Goal: Task Accomplishment & Management: Manage account settings

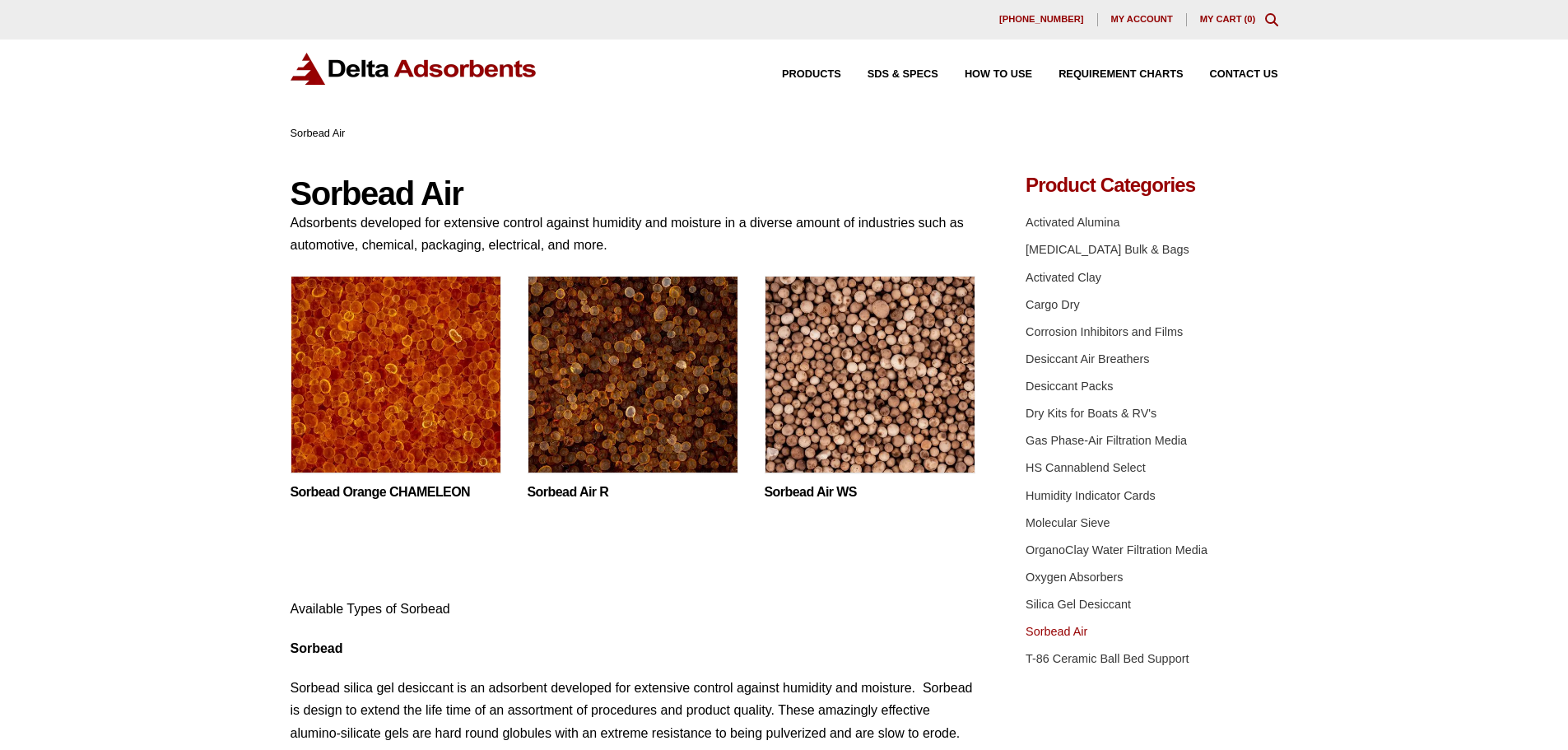
click at [1142, 19] on span "My account" at bounding box center [1141, 19] width 61 height 9
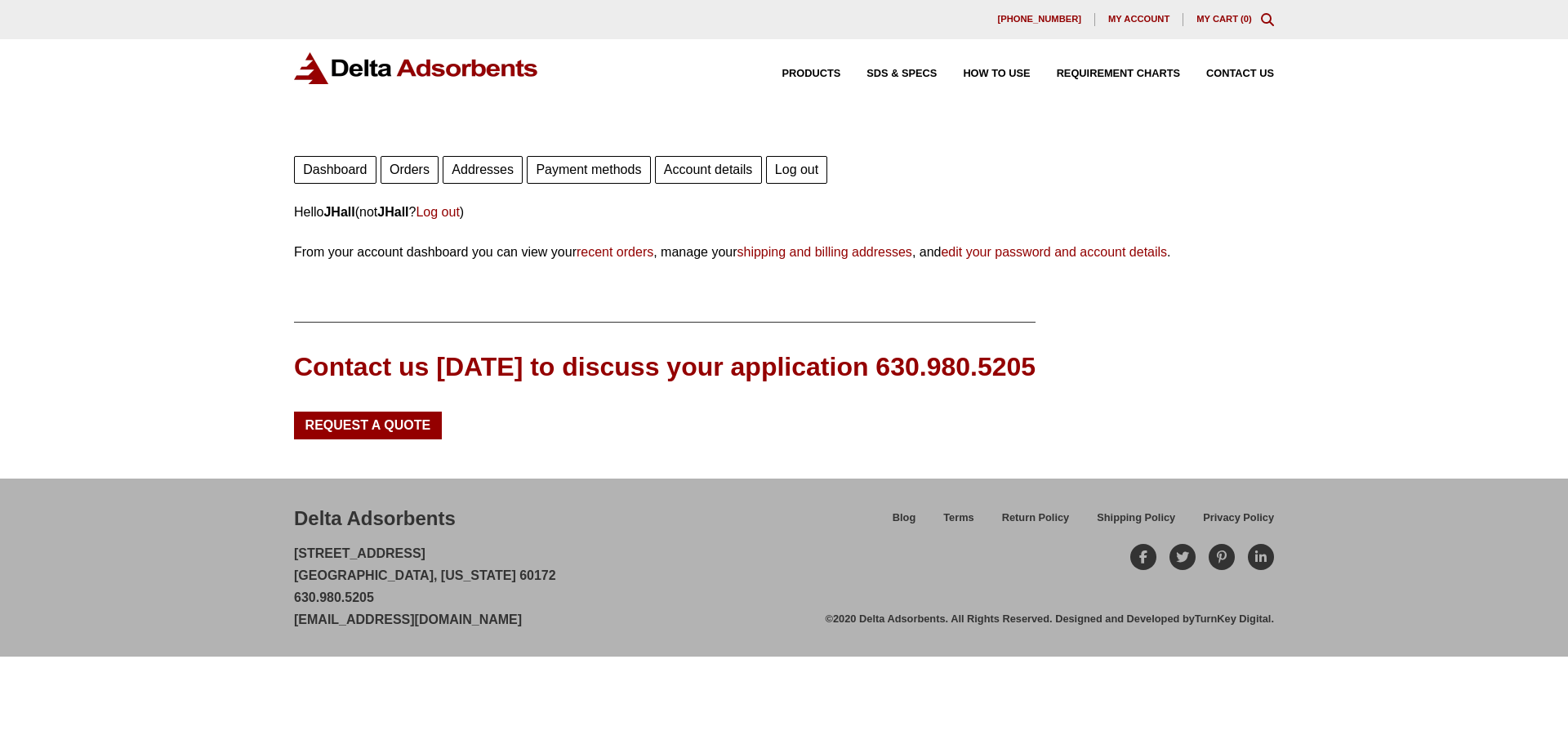
click at [415, 170] on link "Orders" at bounding box center [410, 169] width 58 height 27
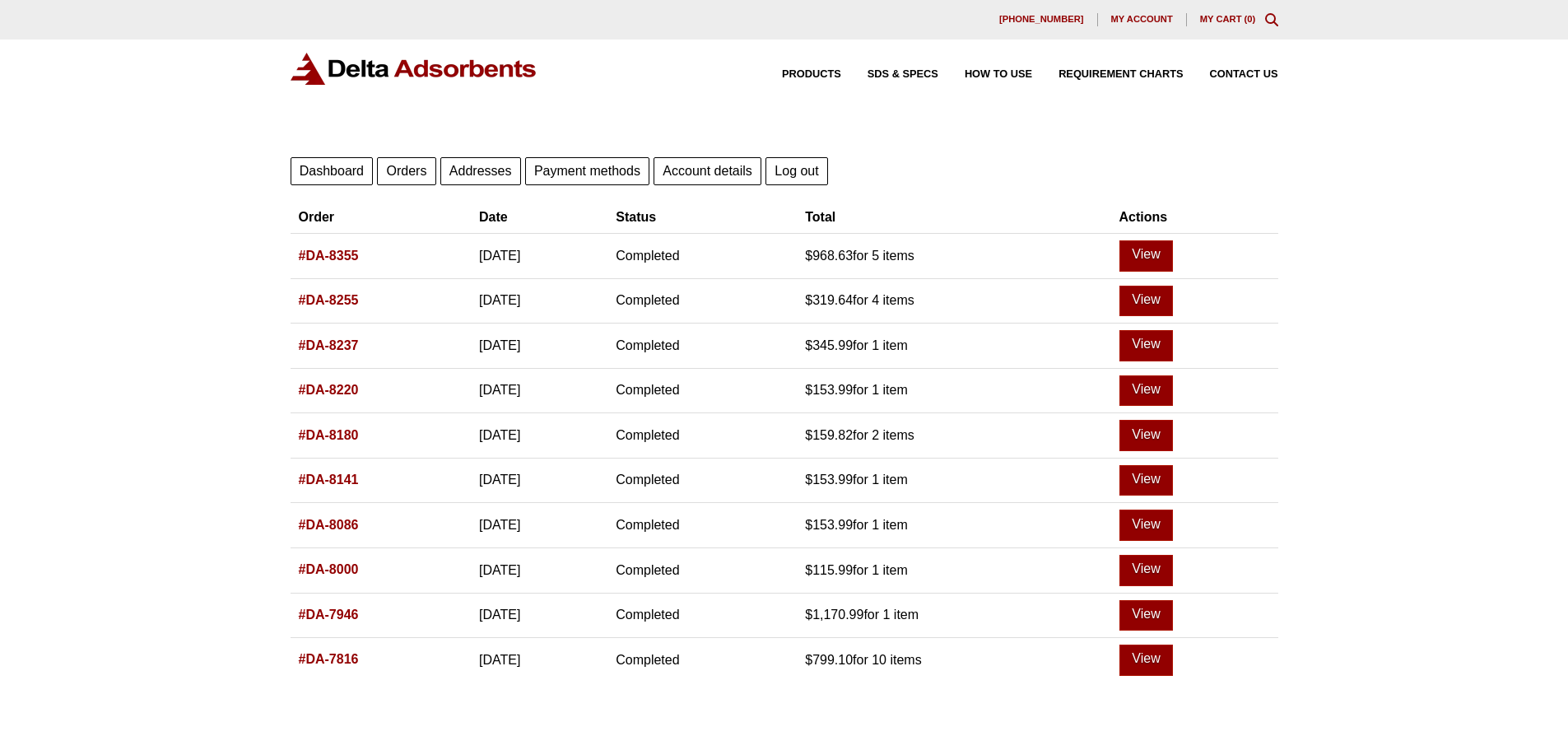
click at [334, 254] on link "#DA-8355" at bounding box center [328, 255] width 60 height 14
